Goal: Information Seeking & Learning: Learn about a topic

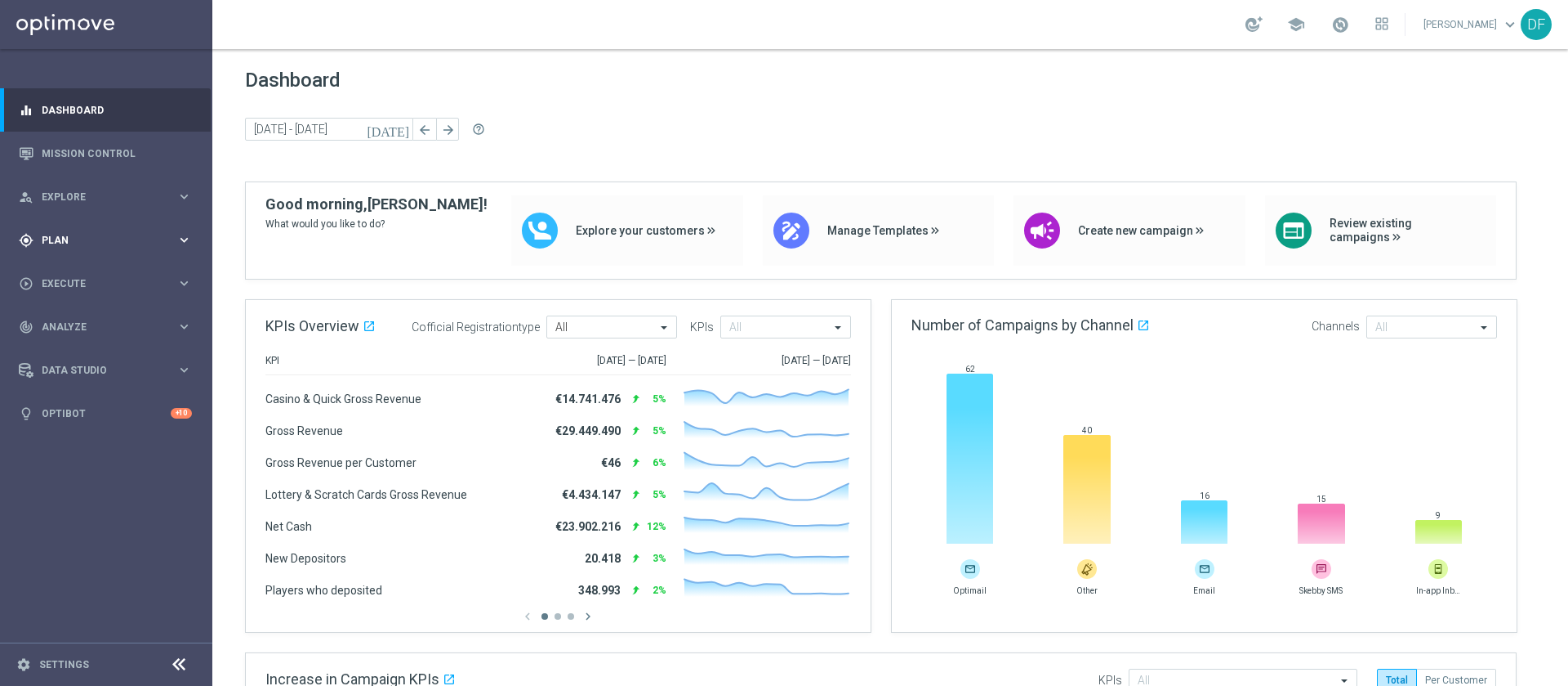
click at [63, 234] on div "gps_fixed Plan" at bounding box center [97, 240] width 158 height 15
click at [61, 269] on link "Target Groups" at bounding box center [107, 273] width 128 height 13
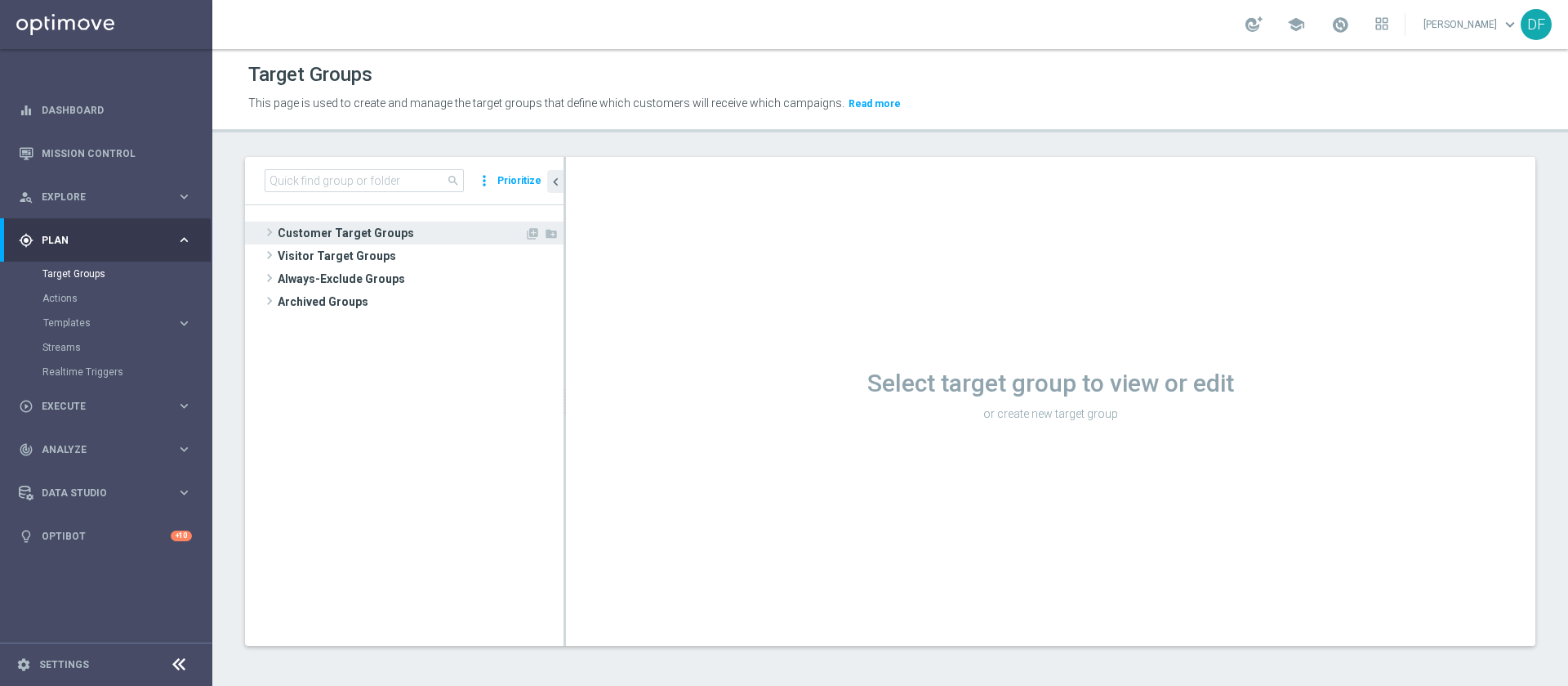
click at [335, 228] on span "Customer Target Groups" at bounding box center [401, 233] width 247 height 23
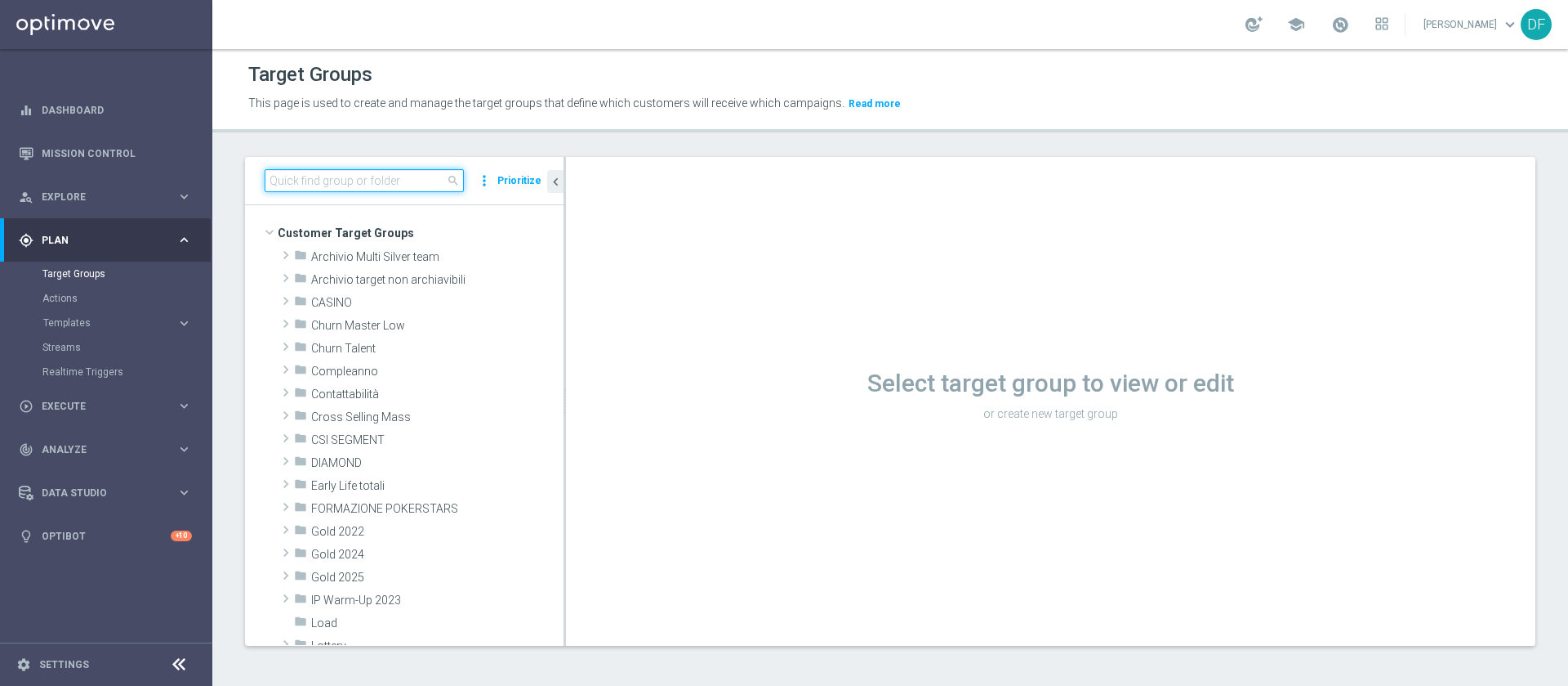
click at [338, 180] on input at bounding box center [364, 180] width 200 height 23
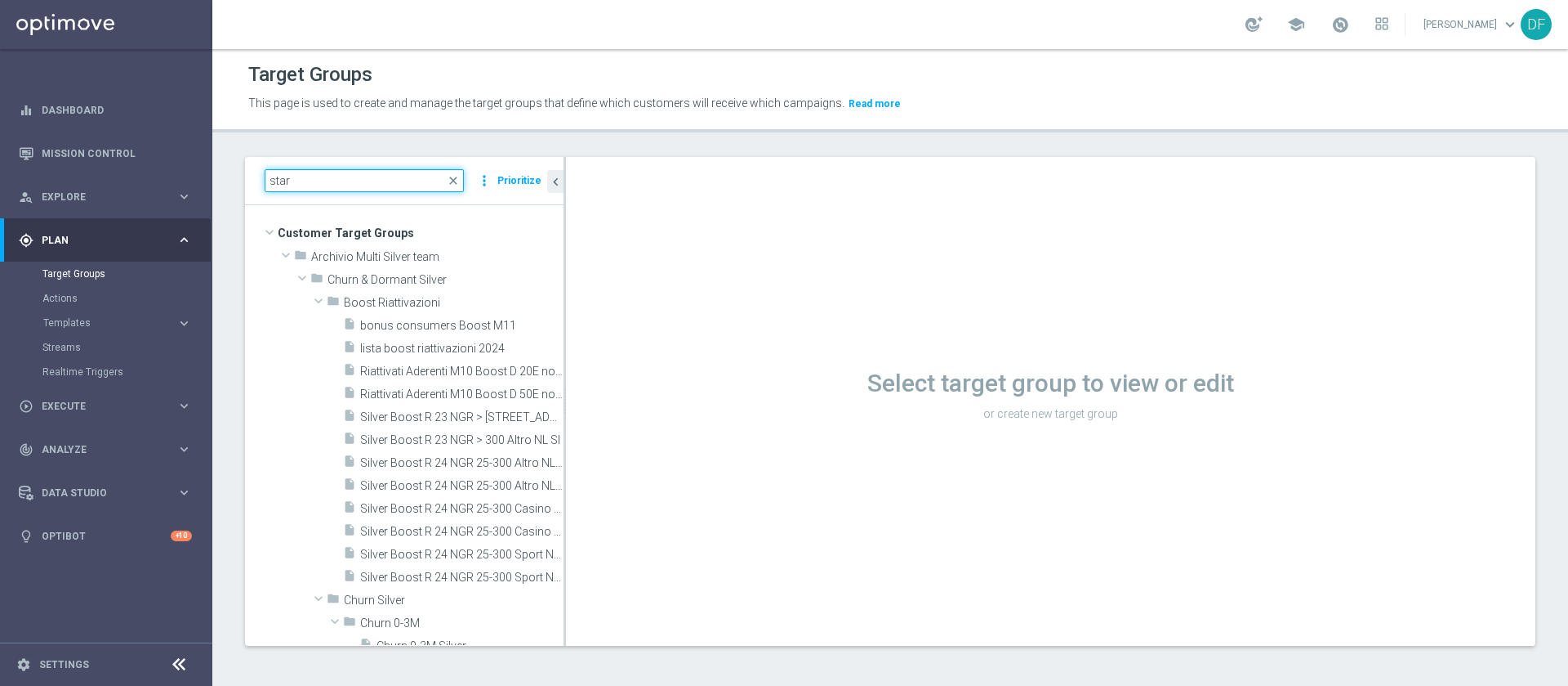
click at [393, 183] on input "star" at bounding box center [364, 180] width 200 height 23
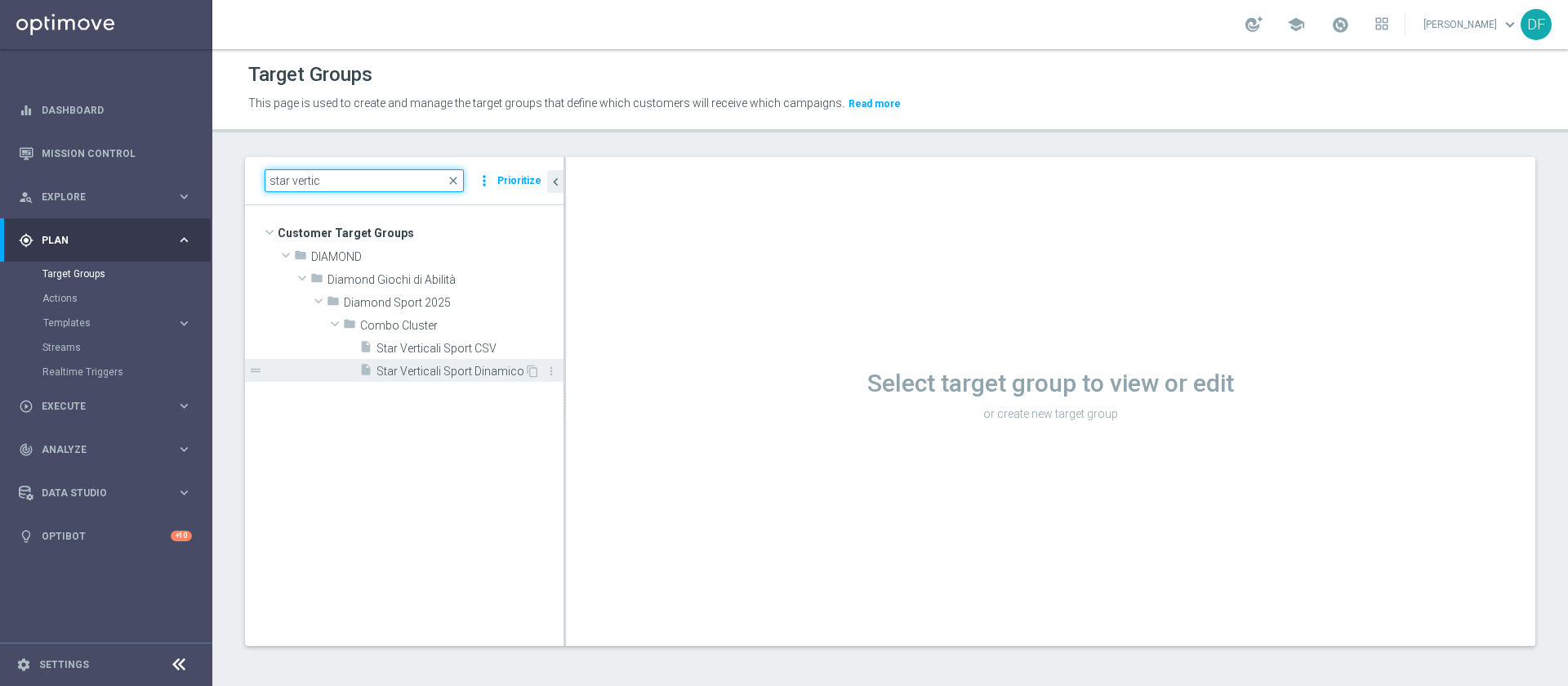
type input "star vertic"
click at [440, 367] on span "Star Verticali Sport Dinamico" at bounding box center [450, 371] width 148 height 14
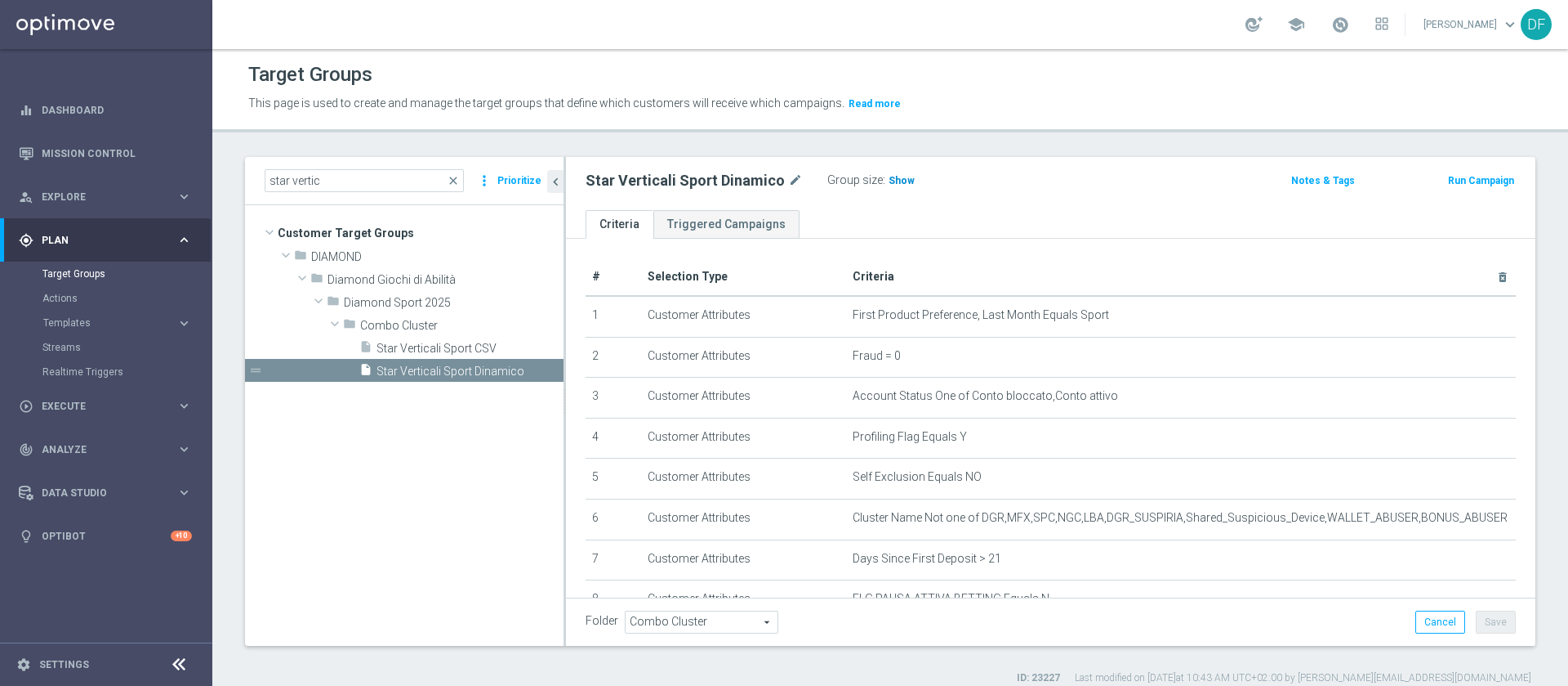
click at [893, 187] on h3 "Show" at bounding box center [902, 180] width 30 height 18
click at [889, 187] on span "81" at bounding box center [897, 183] width 15 height 16
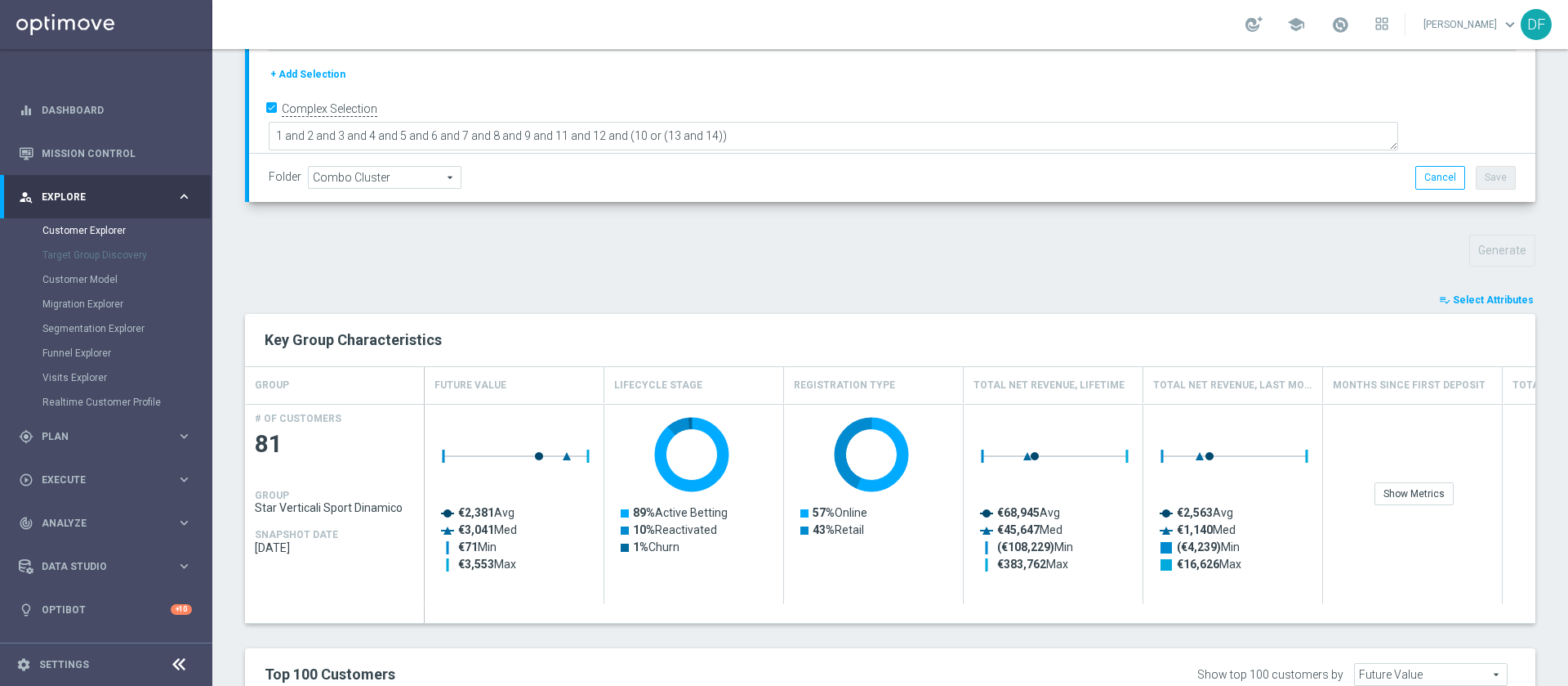
scroll to position [452, 0]
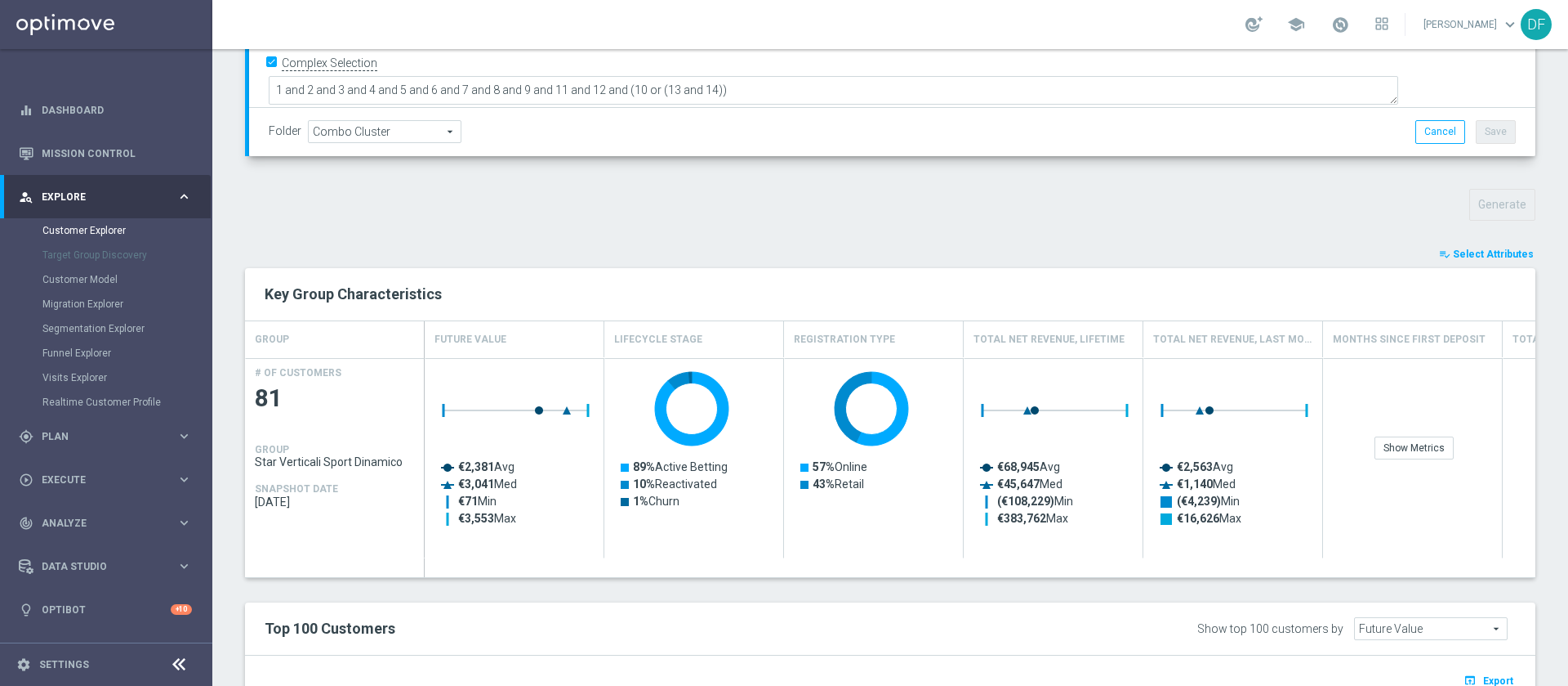
click at [1483, 251] on span "Select Attributes" at bounding box center [1494, 254] width 81 height 11
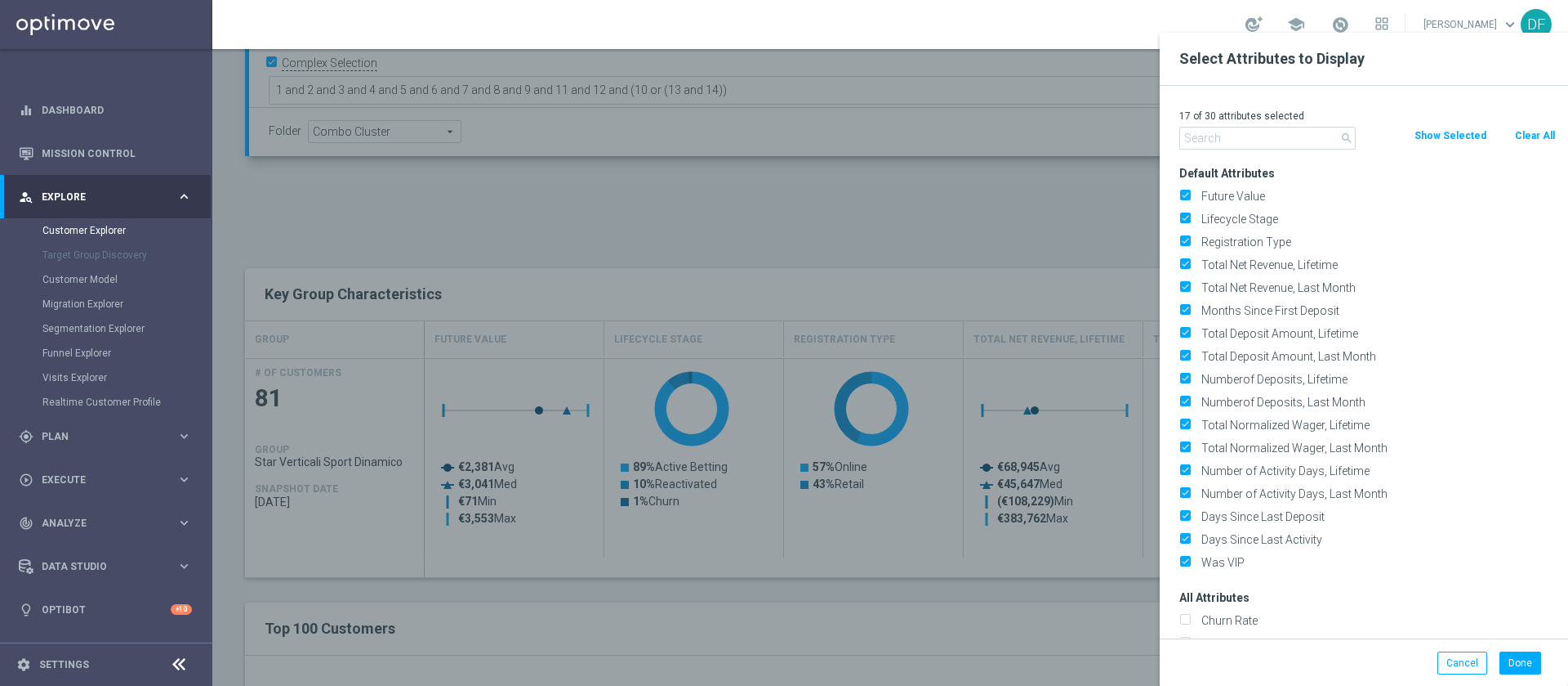
click at [1535, 128] on button "Clear All" at bounding box center [1535, 136] width 43 height 18
checkbox input "false"
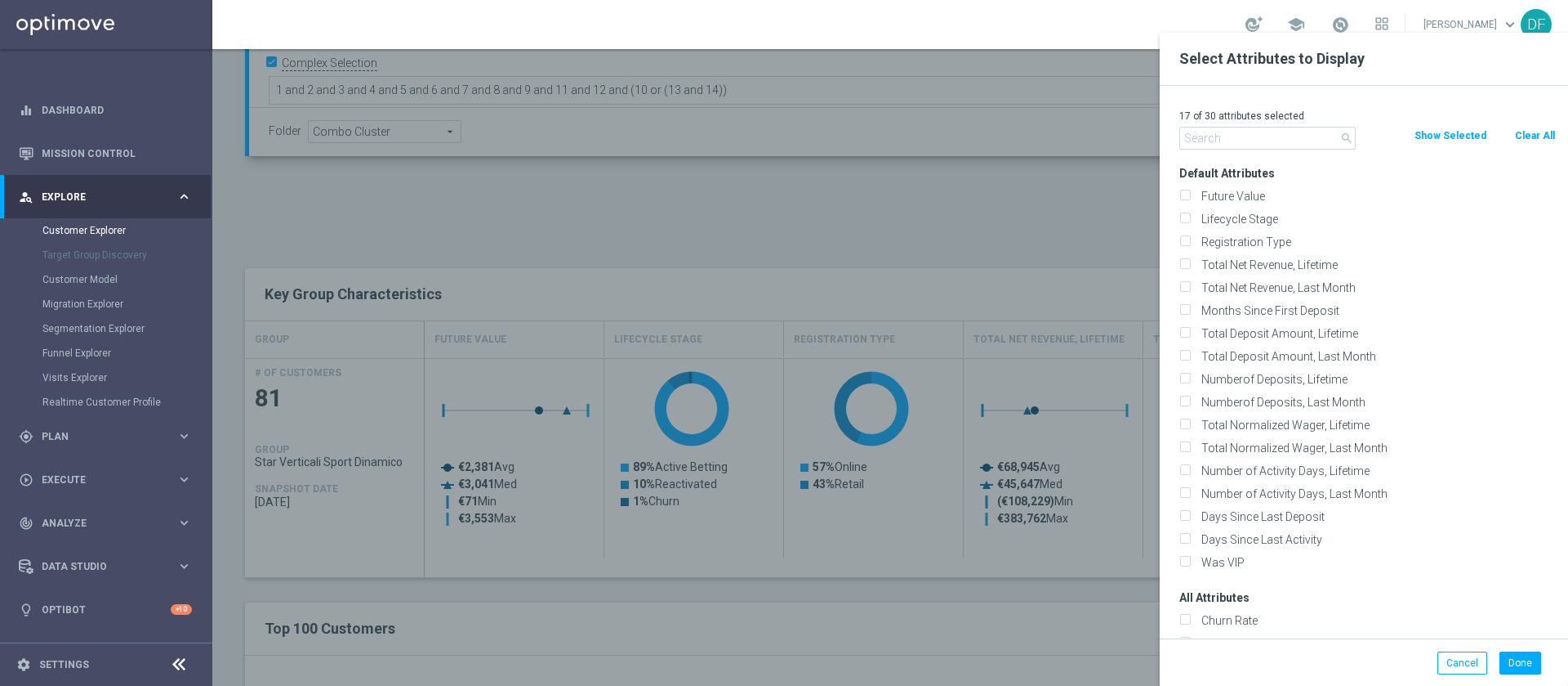
checkbox input "false"
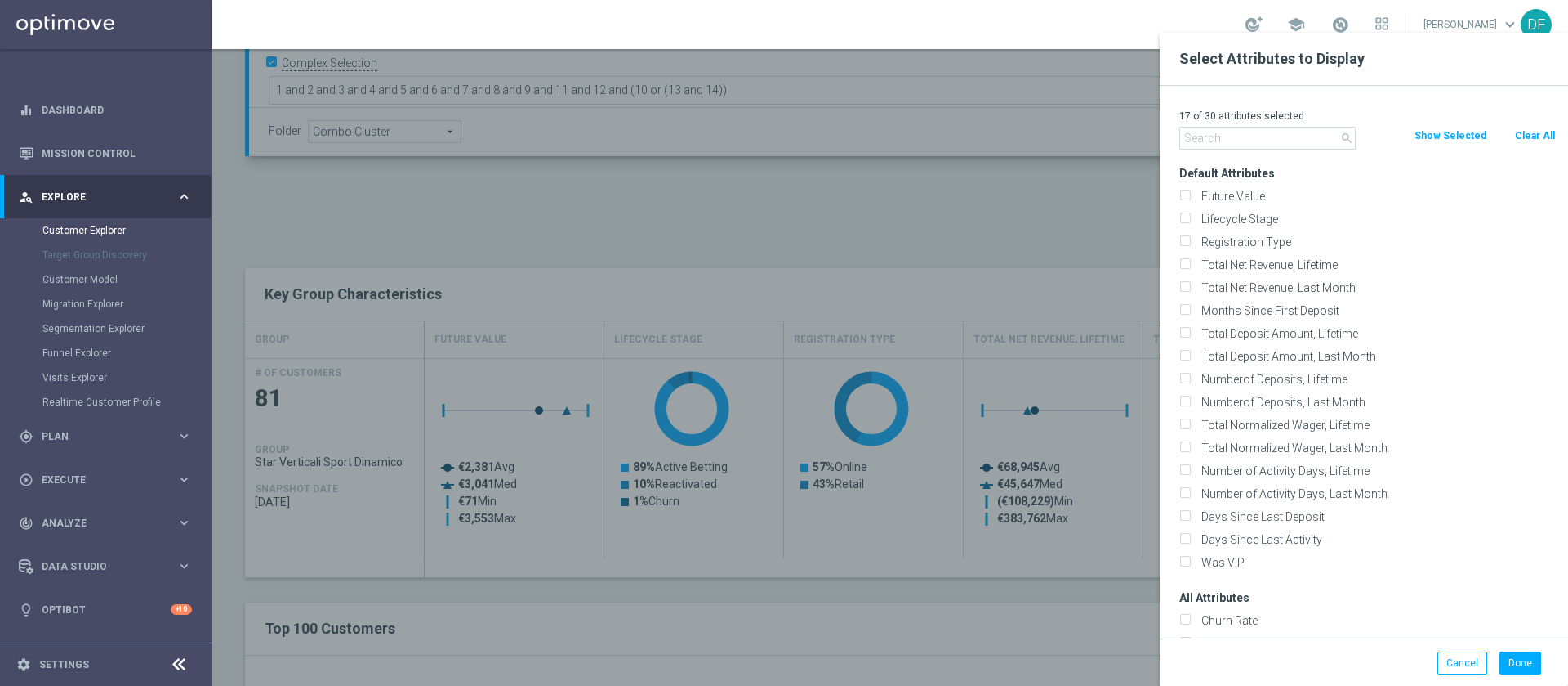
checkbox input "false"
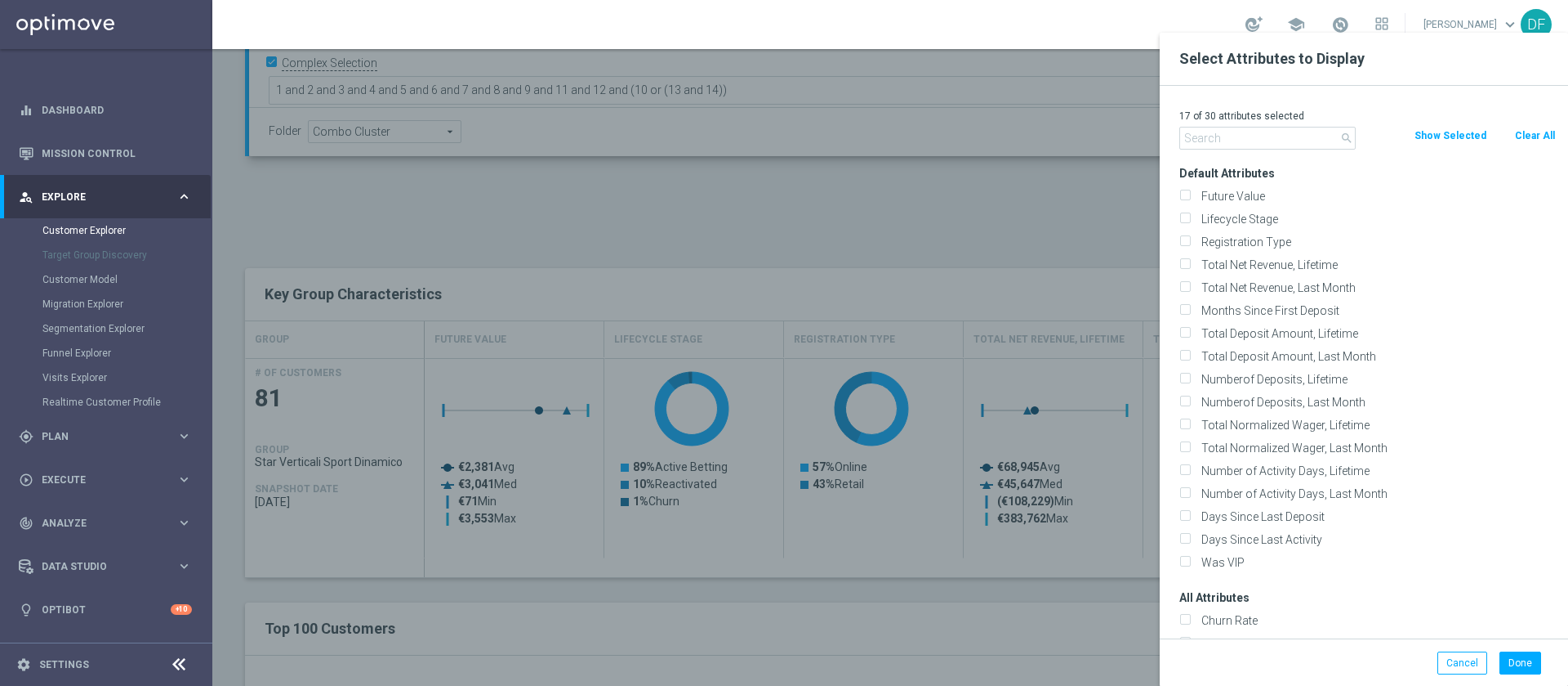
checkbox input "false"
click at [1248, 140] on input "text" at bounding box center [1268, 138] width 177 height 23
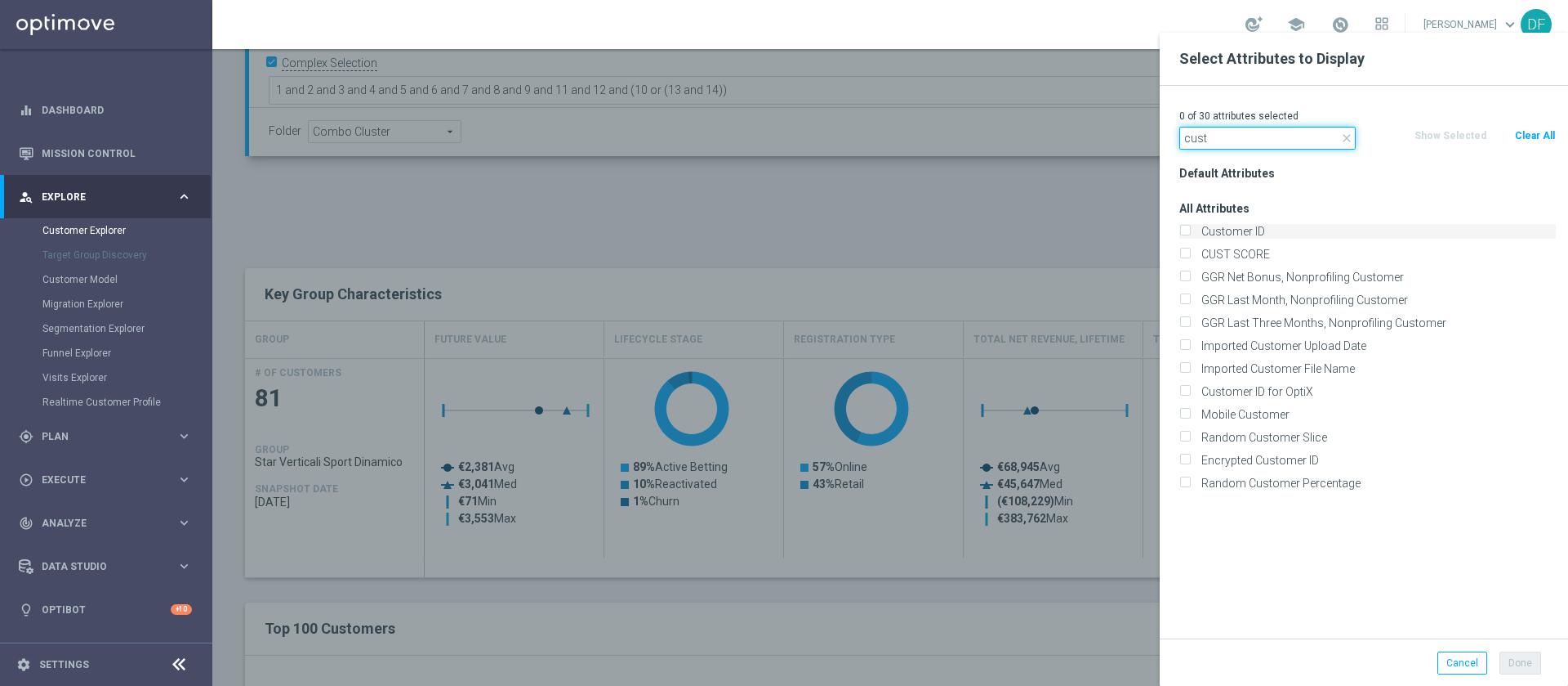
type input "cust"
click at [1187, 229] on input "Customer ID" at bounding box center [1185, 233] width 11 height 11
checkbox input "true"
click at [1186, 253] on input "CUST SCORE" at bounding box center [1185, 256] width 11 height 11
checkbox input "true"
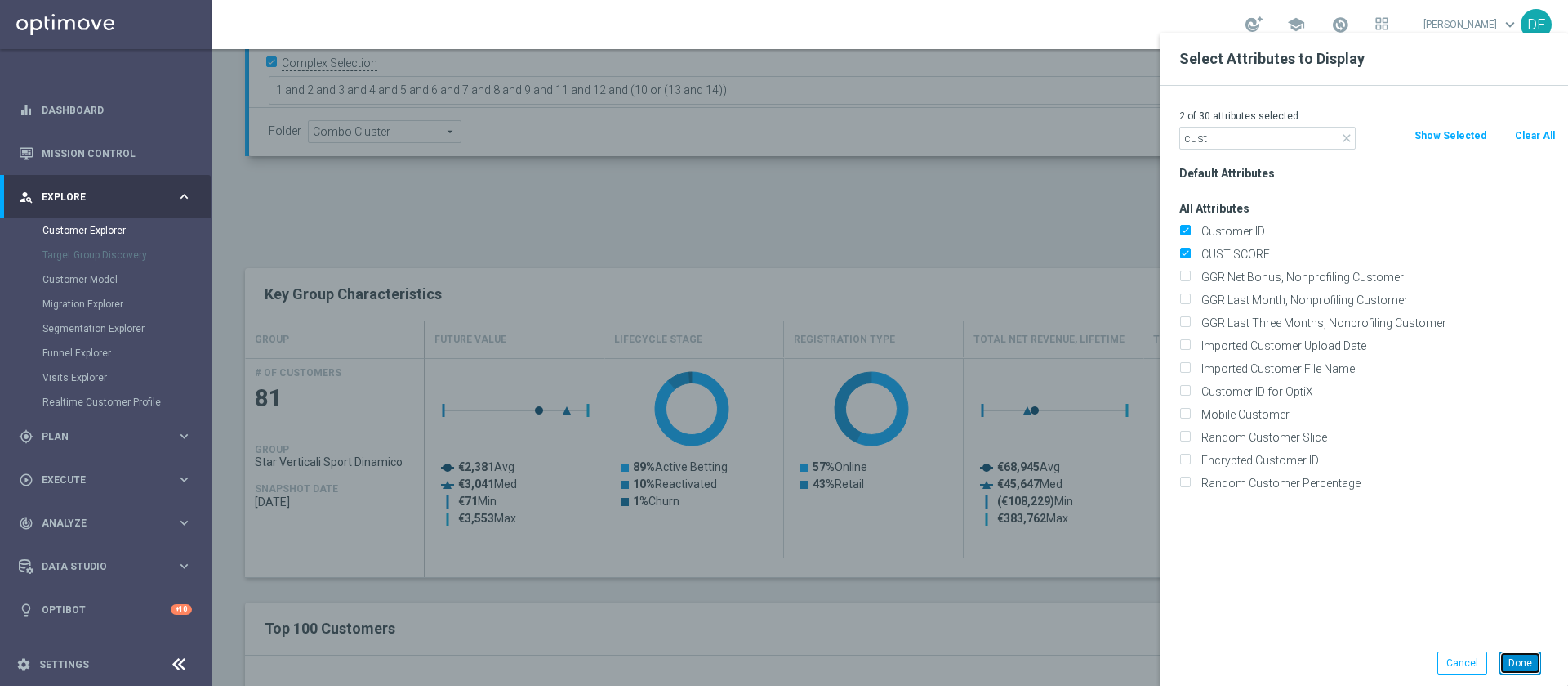
click at [1533, 659] on button "Done" at bounding box center [1521, 663] width 42 height 23
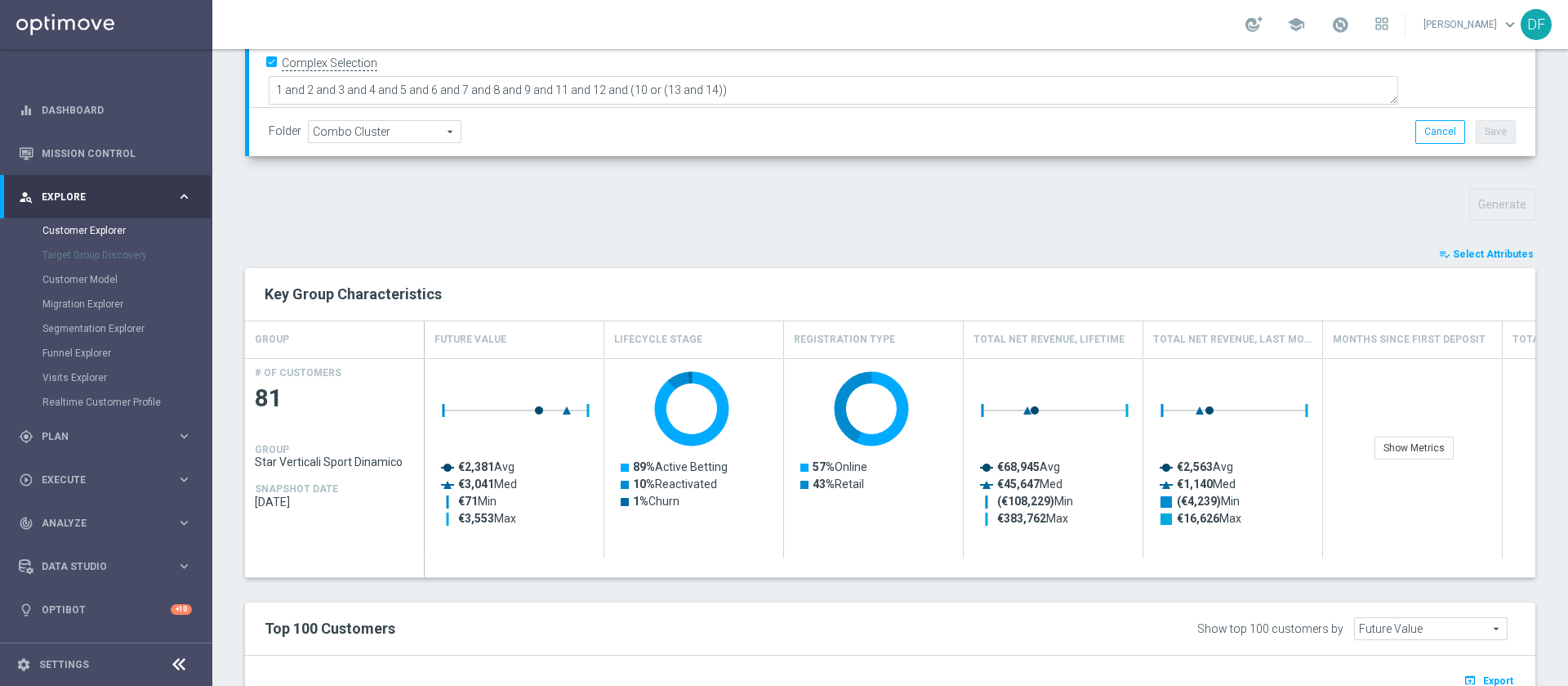
type input "Search"
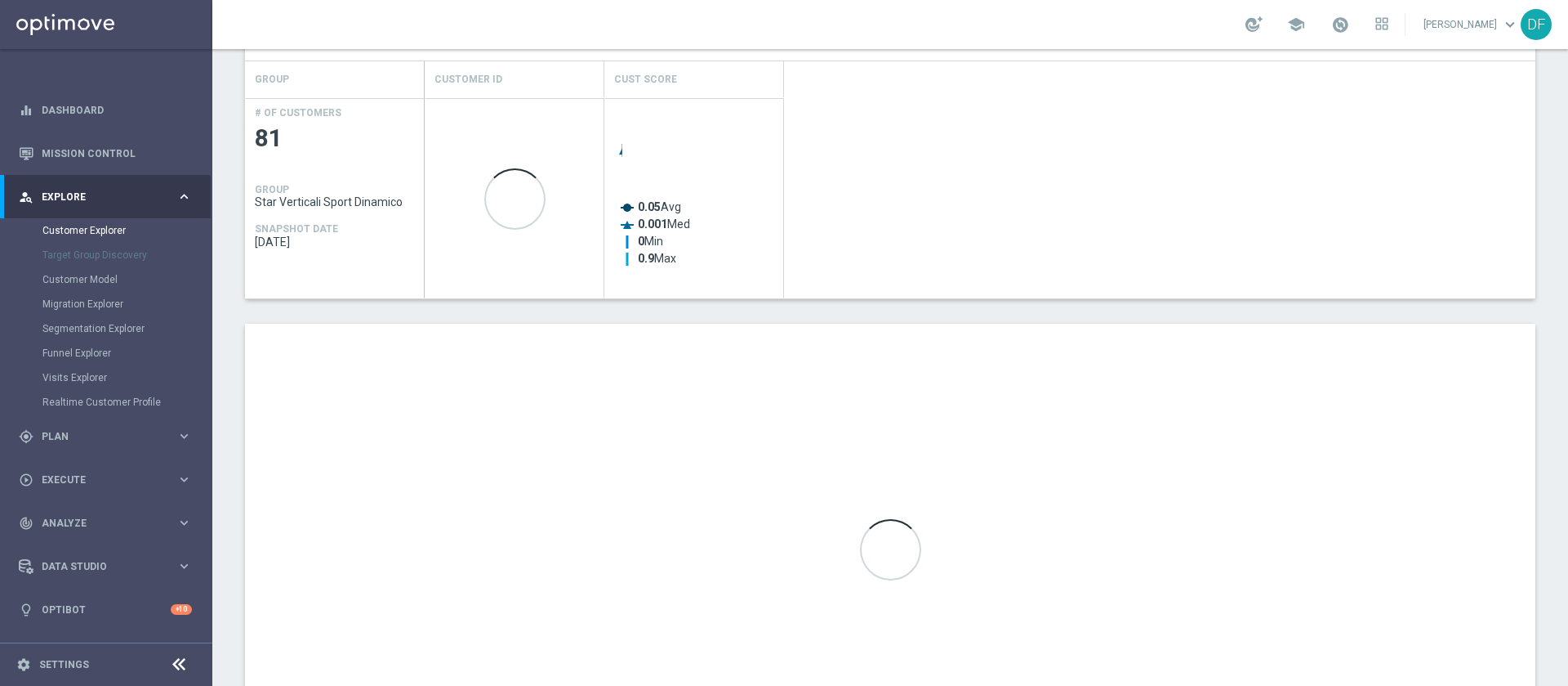
scroll to position [763, 0]
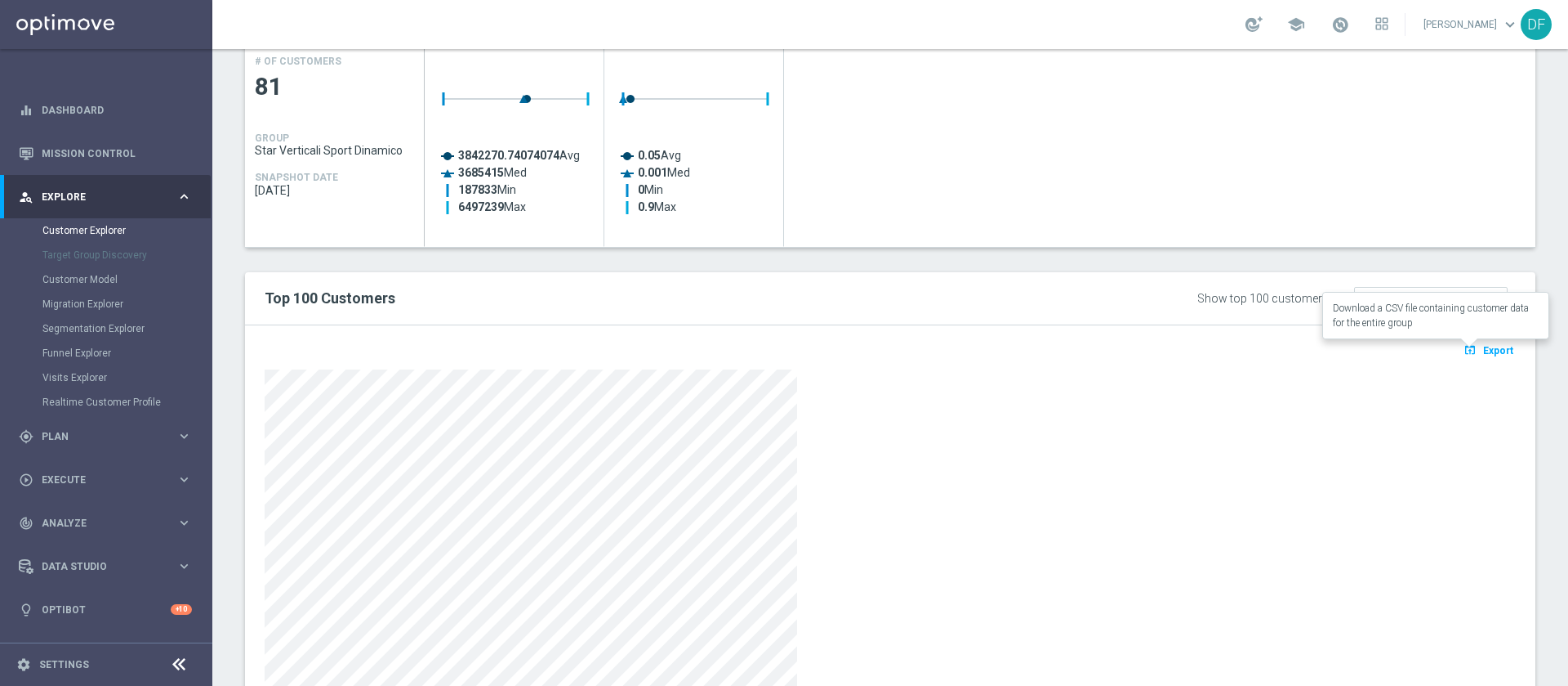
click at [1483, 347] on span "Export" at bounding box center [1498, 350] width 31 height 11
click at [999, 117] on div "Created with Highcharts 9.3.3 3842270.74074074 Avg 3685415 Med 187833 Min 64972…" at bounding box center [980, 146] width 1111 height 201
click at [1113, 492] on div at bounding box center [889, 537] width 1251 height 335
